Goal: Task Accomplishment & Management: Manage account settings

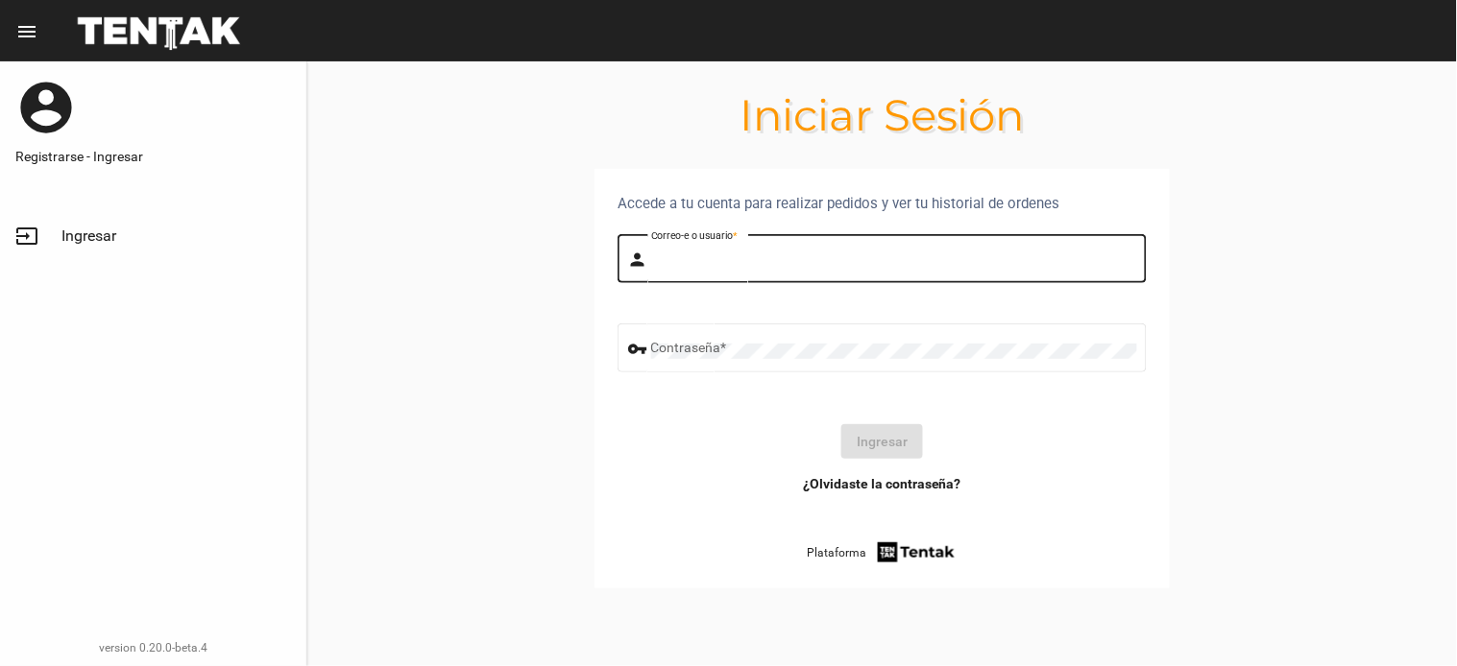
click at [677, 263] on input "Correo-e o usuario *" at bounding box center [894, 261] width 486 height 15
type input "flopyganora"
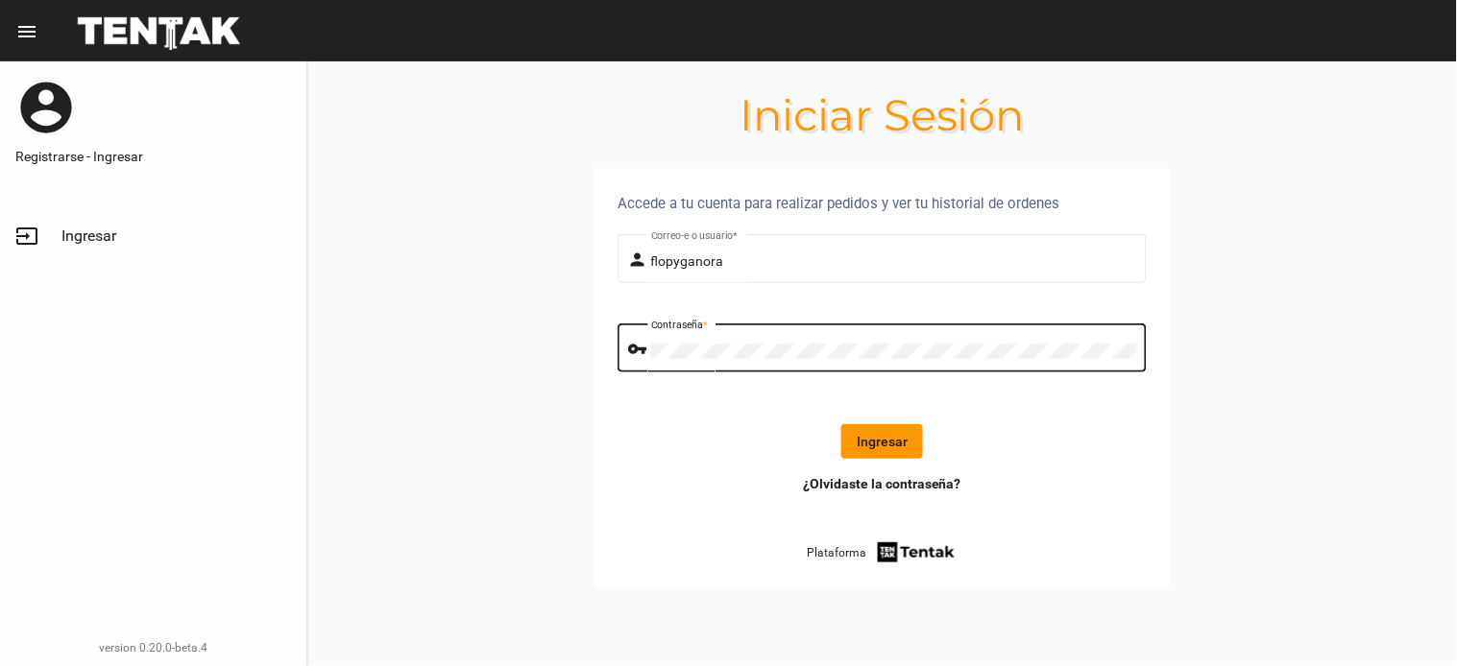
click button "Ingresar" at bounding box center [882, 441] width 82 height 35
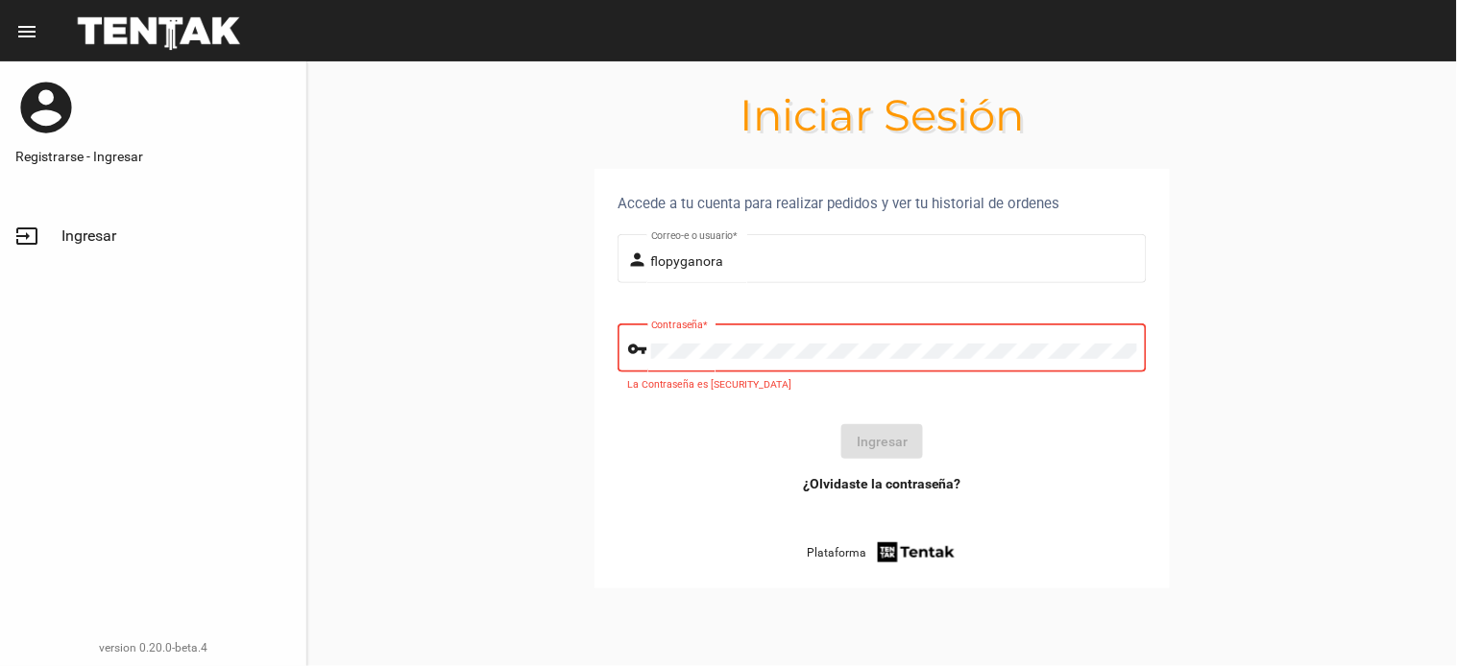
click at [674, 337] on div "Contraseña *" at bounding box center [894, 346] width 486 height 53
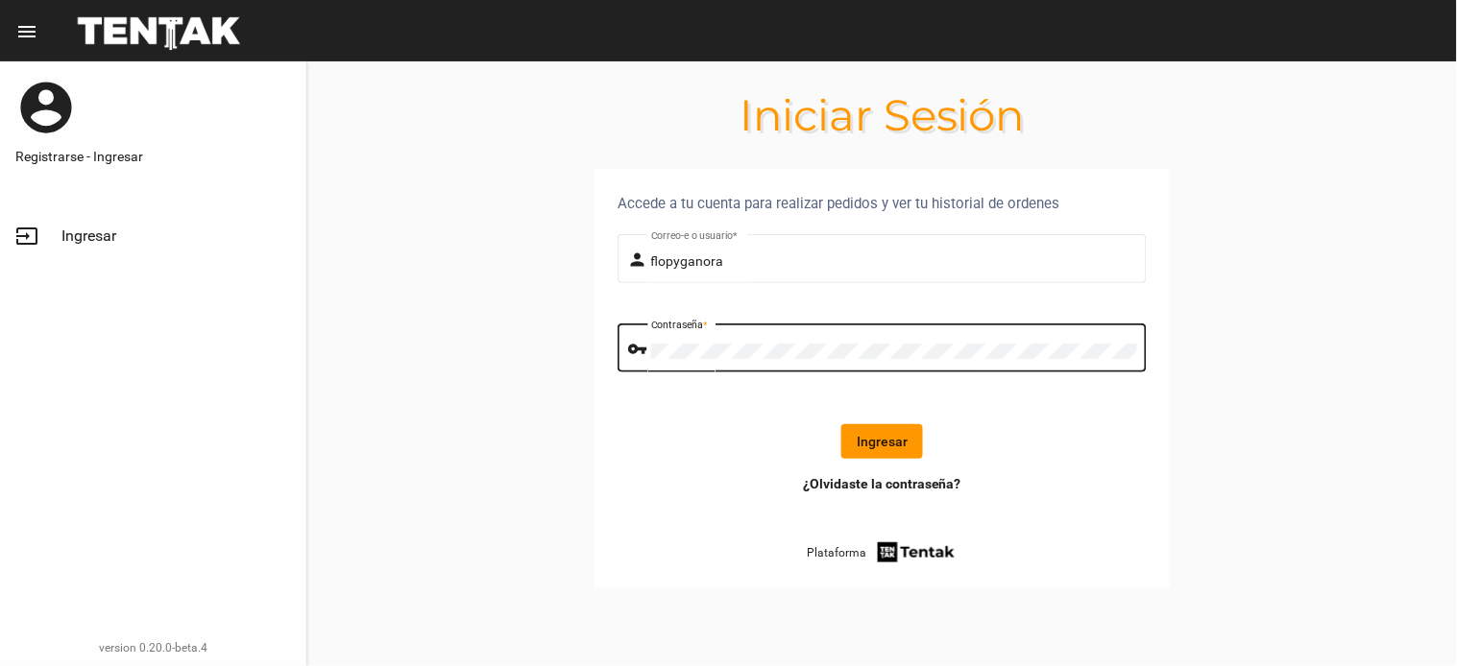
click button "Ingresar" at bounding box center [882, 441] width 82 height 35
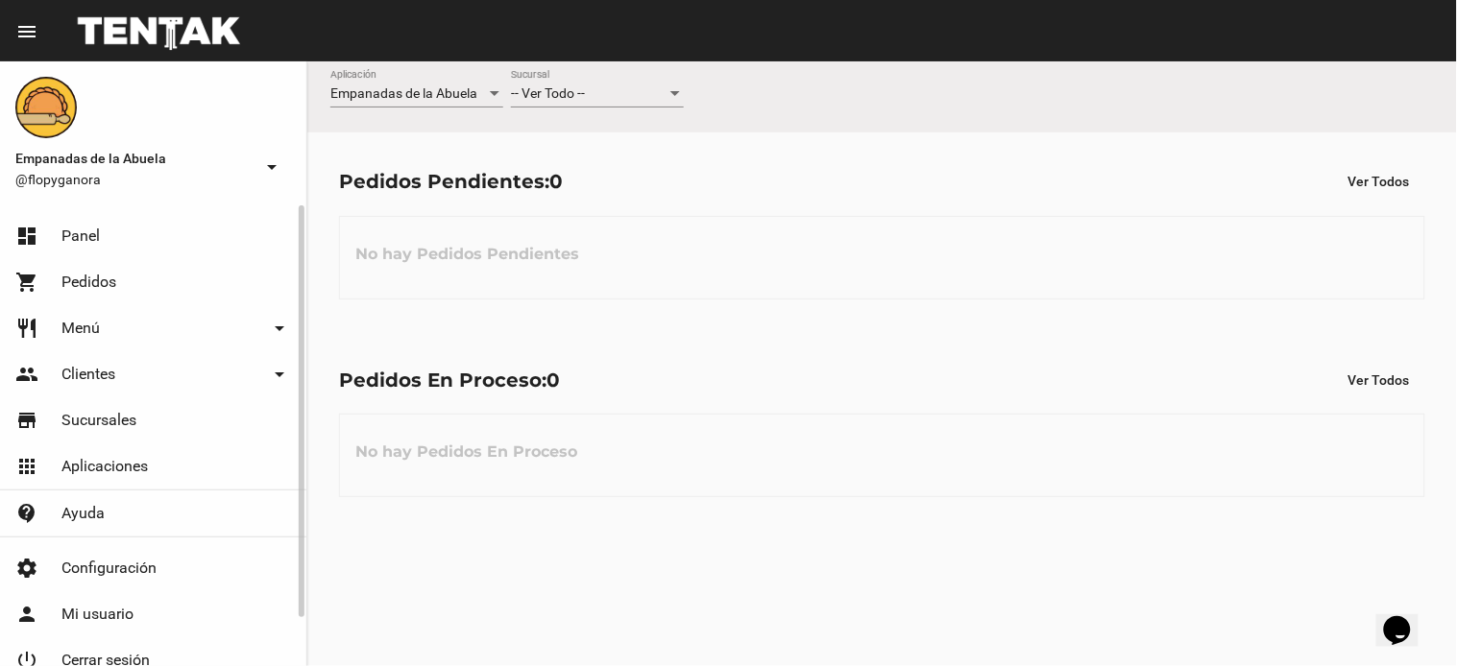
click at [136, 230] on link "dashboard Panel" at bounding box center [153, 236] width 306 height 46
click at [603, 96] on div "-- Ver Todo --" at bounding box center [589, 93] width 156 height 15
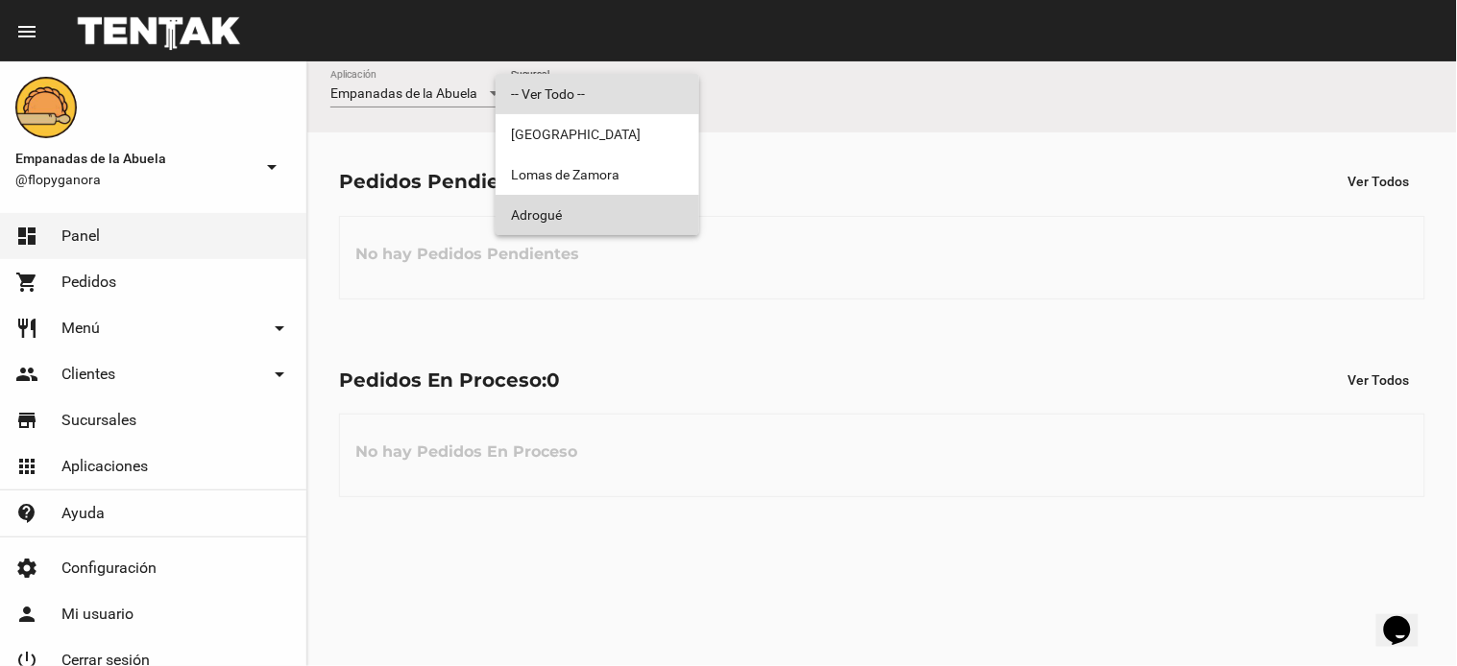
drag, startPoint x: 631, startPoint y: 209, endPoint x: 1072, endPoint y: 150, distance: 445.6
click at [629, 211] on span "Adrogué" at bounding box center [597, 215] width 173 height 40
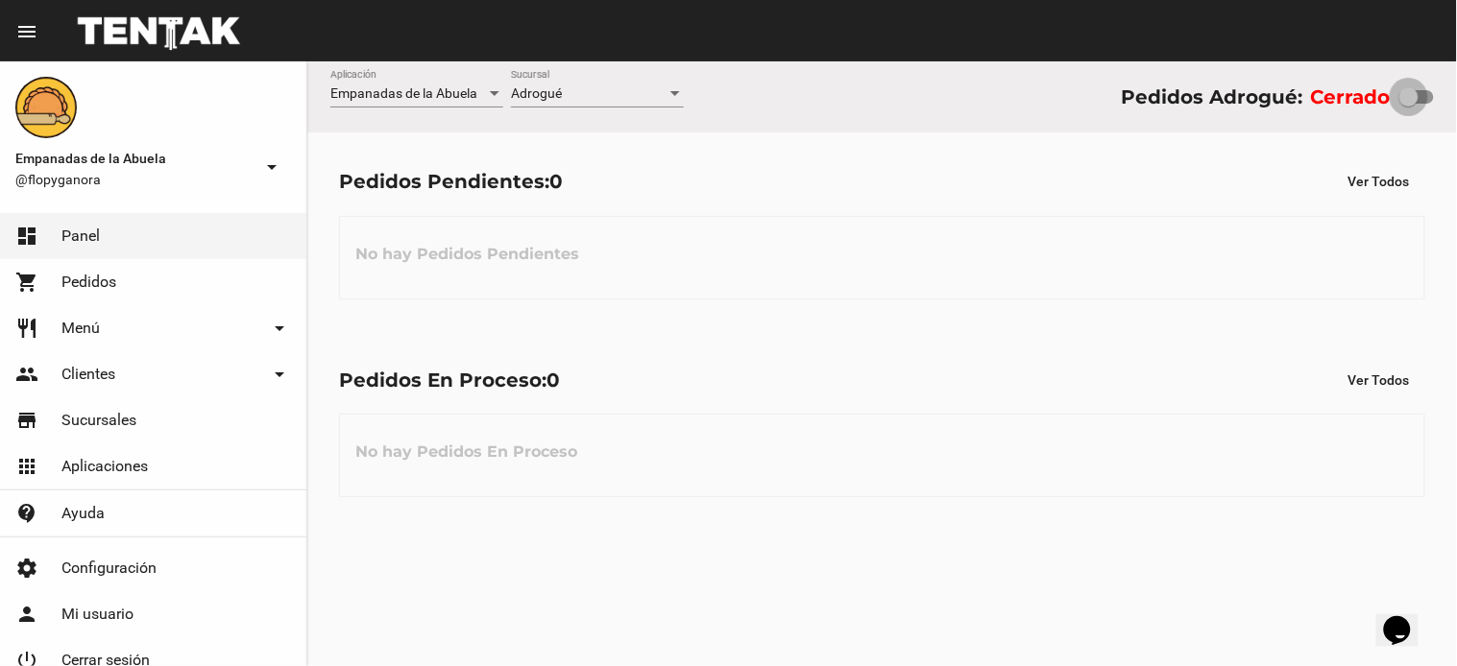
click at [1432, 88] on label at bounding box center [1416, 96] width 35 height 23
click at [1408, 104] on input "checkbox" at bounding box center [1408, 104] width 1 height 1
checkbox input "true"
